Goal: Task Accomplishment & Management: Manage account settings

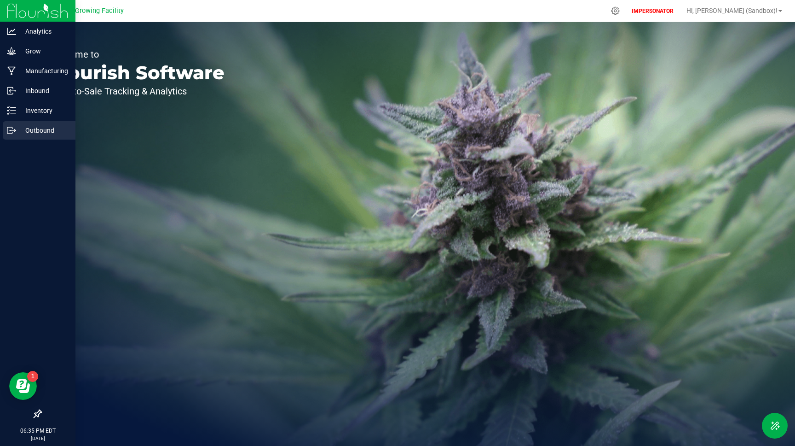
click at [46, 133] on p "Outbound" at bounding box center [43, 130] width 55 height 11
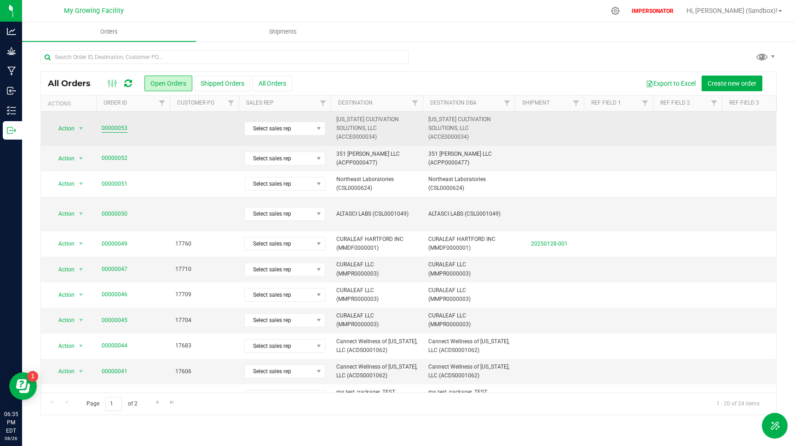
click at [117, 129] on link "00000053" at bounding box center [115, 128] width 26 height 9
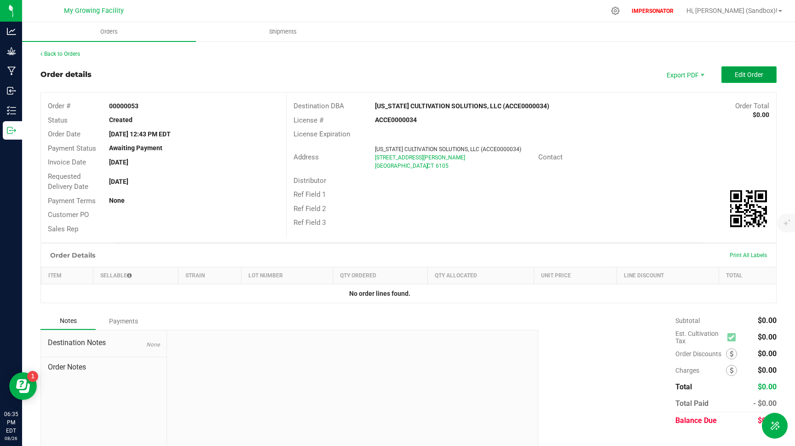
click at [749, 78] on button "Edit Order" at bounding box center [749, 74] width 55 height 17
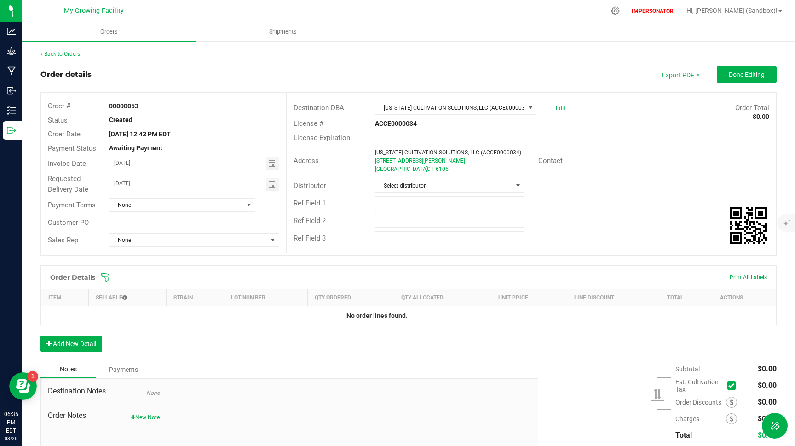
click at [66, 353] on div "Order Details Print All Labels Item Sellable Strain Lot Number Qty Ordered Qty …" at bounding box center [409, 312] width 736 height 95
click at [58, 337] on button "Add New Detail" at bounding box center [72, 344] width 62 height 16
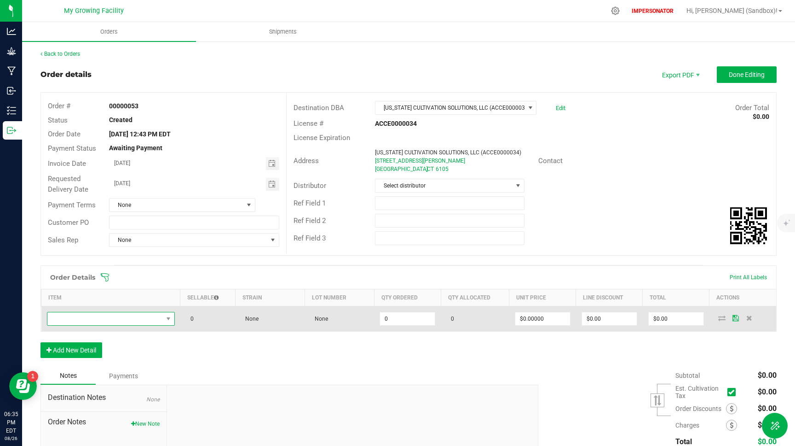
click at [125, 318] on span "NO DATA FOUND" at bounding box center [105, 318] width 116 height 13
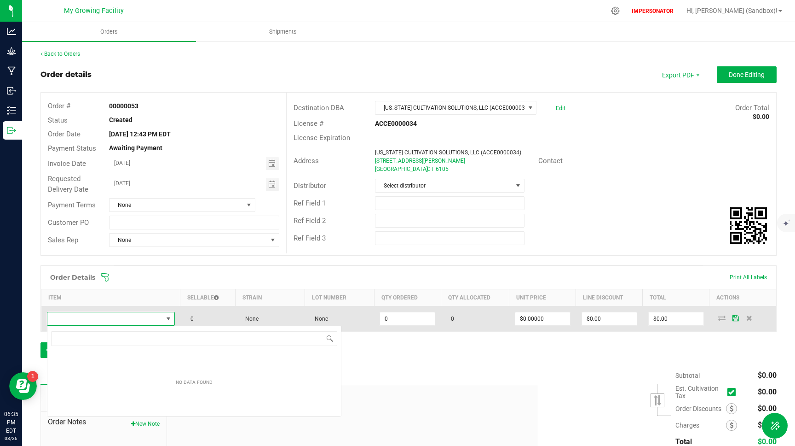
scroll to position [14, 128]
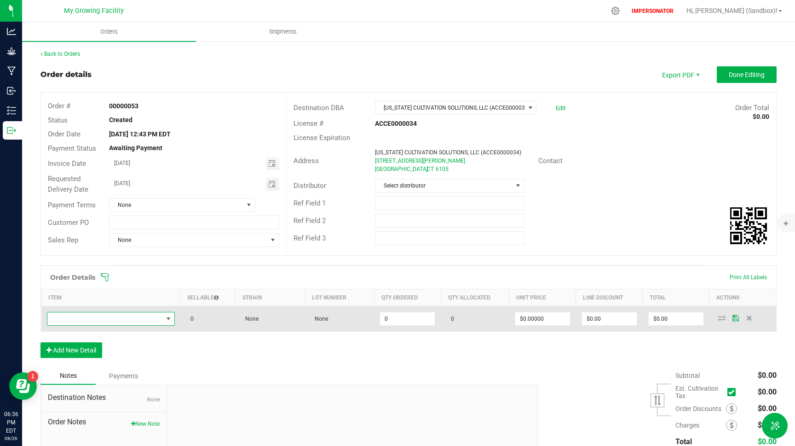
click at [83, 316] on span "NO DATA FOUND" at bounding box center [105, 318] width 116 height 13
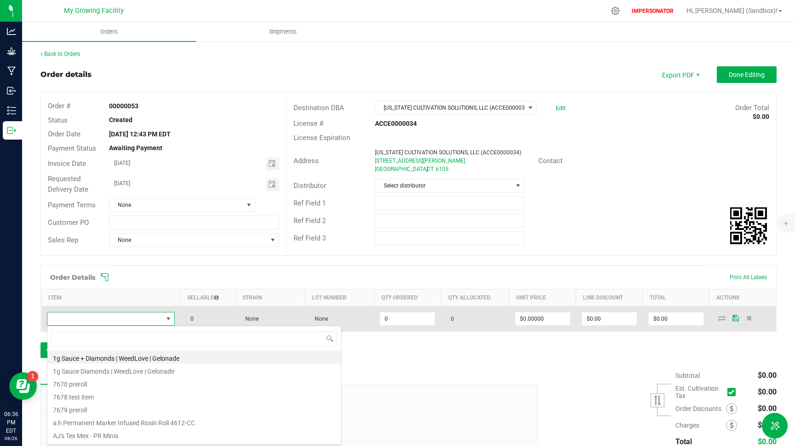
type input "00002998"
type input "Flower Lot"
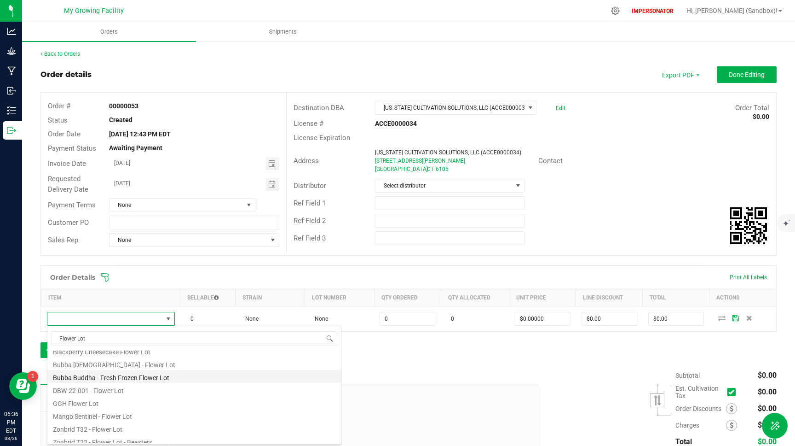
scroll to position [24, 0]
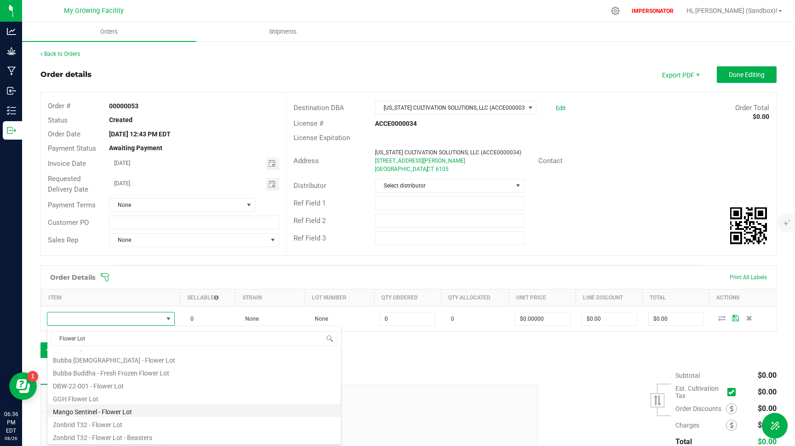
click at [107, 411] on li "Mango Sentinel - Flower Lot" at bounding box center [194, 410] width 294 height 13
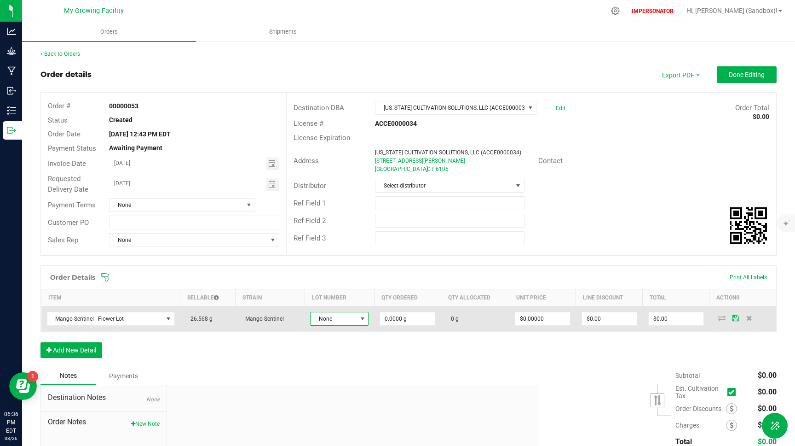
click at [341, 316] on span "None" at bounding box center [334, 318] width 46 height 13
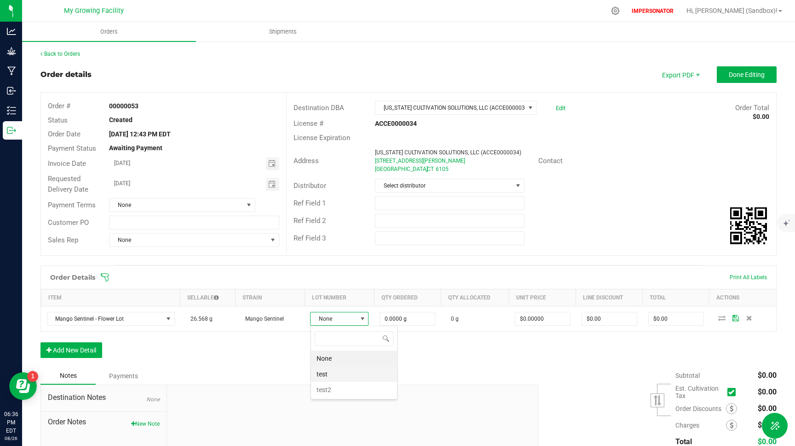
click at [352, 377] on li "test" at bounding box center [354, 374] width 86 height 16
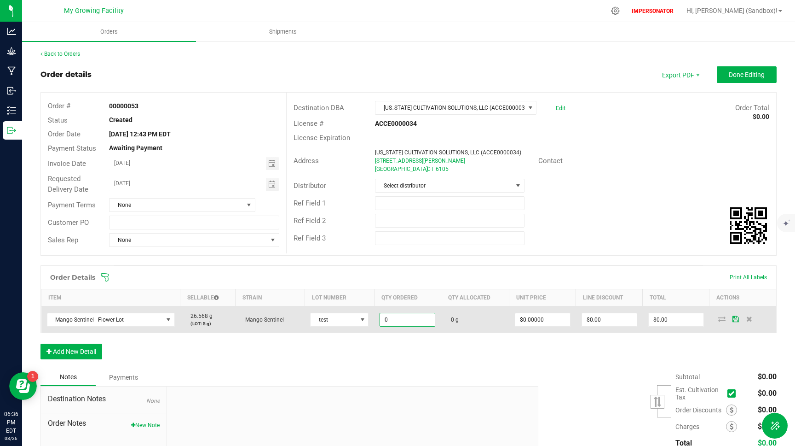
click at [392, 321] on input "0" at bounding box center [407, 319] width 55 height 13
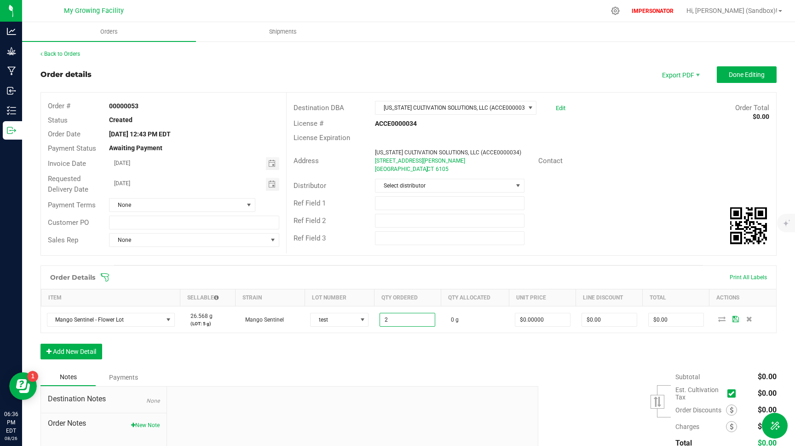
type input "2.0000 g"
click at [416, 348] on div "Order Details Print All Labels Item Sellable Strain Lot Number Qty Ordered Qty …" at bounding box center [409, 316] width 736 height 103
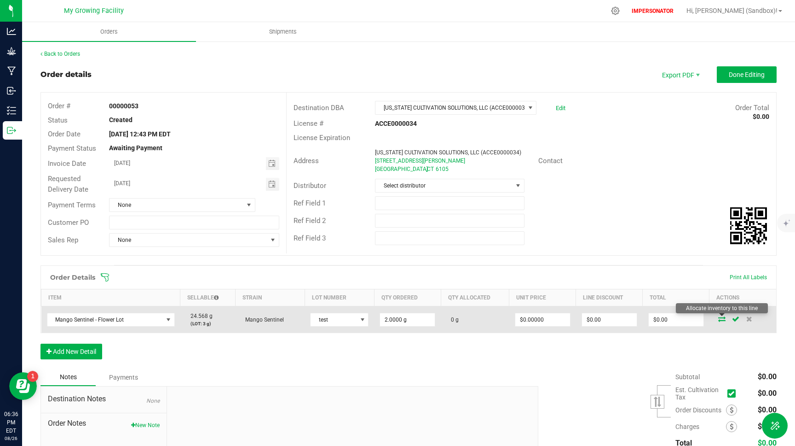
click at [721, 318] on icon at bounding box center [721, 319] width 7 height 6
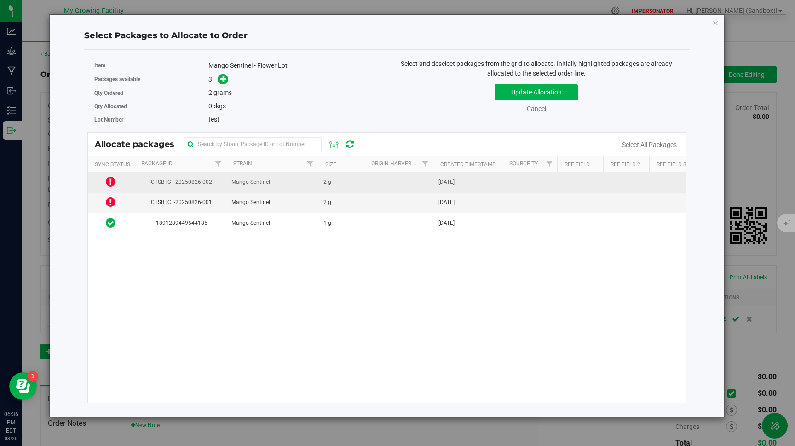
click at [110, 181] on icon at bounding box center [111, 181] width 10 height 11
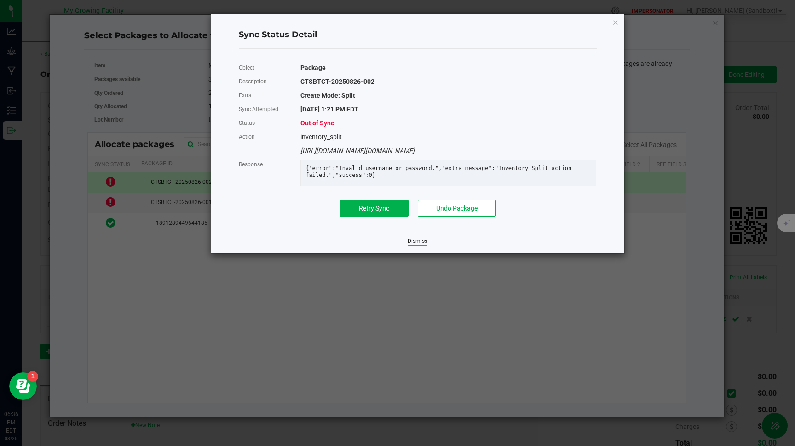
click at [417, 242] on link "Dismiss" at bounding box center [418, 241] width 20 height 8
